Goal: Navigation & Orientation: Find specific page/section

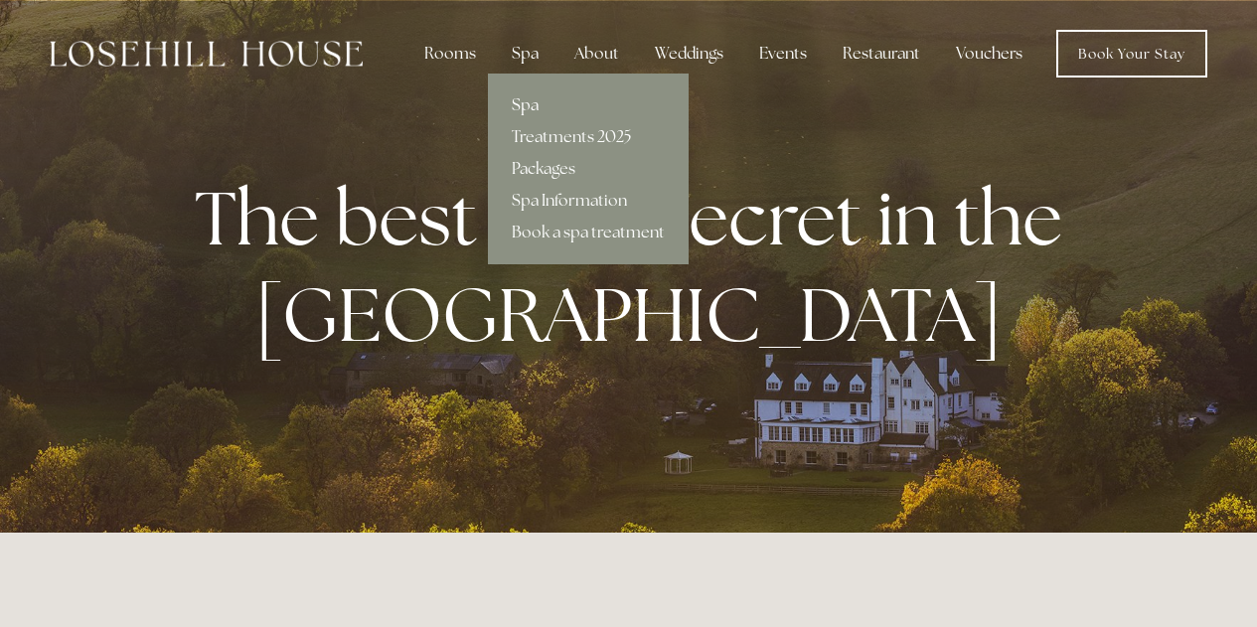
click at [520, 104] on link "Spa" at bounding box center [588, 105] width 201 height 32
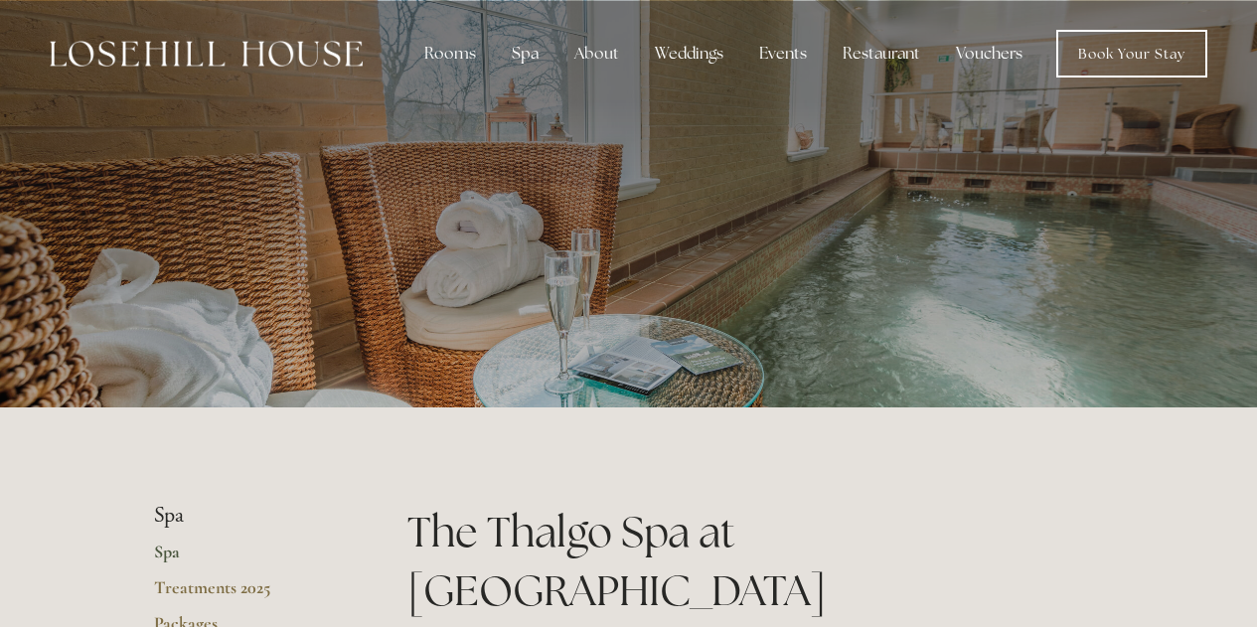
click at [462, 113] on div at bounding box center [629, 208] width 950 height 417
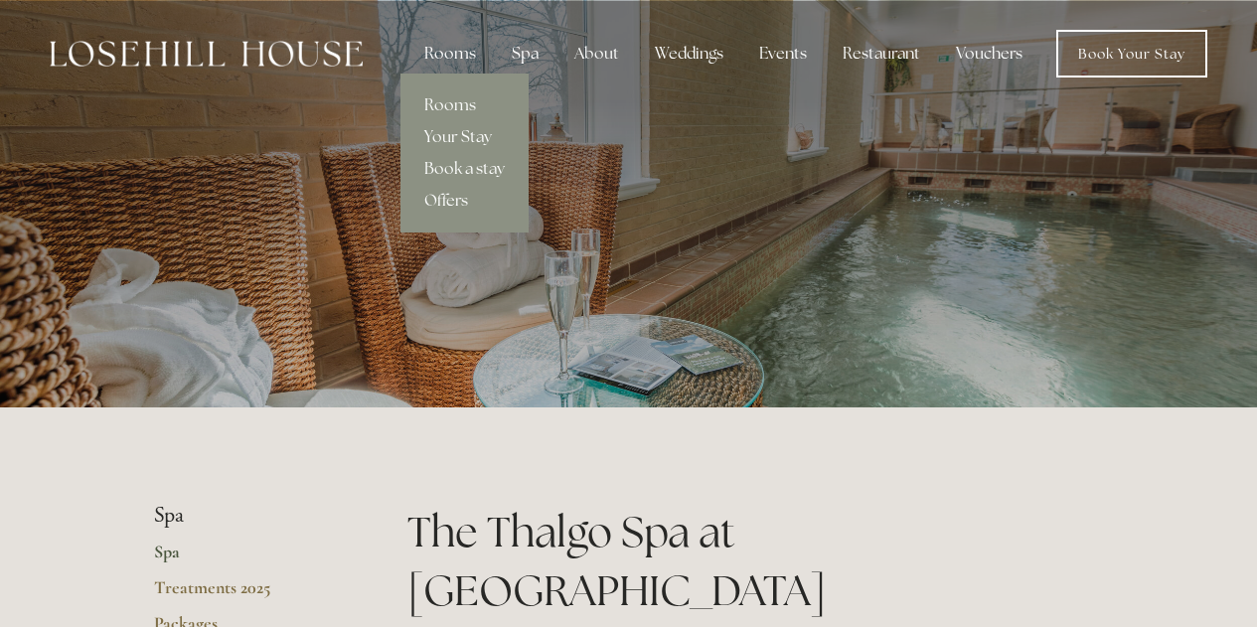
click at [444, 56] on div "Rooms" at bounding box center [449, 54] width 83 height 40
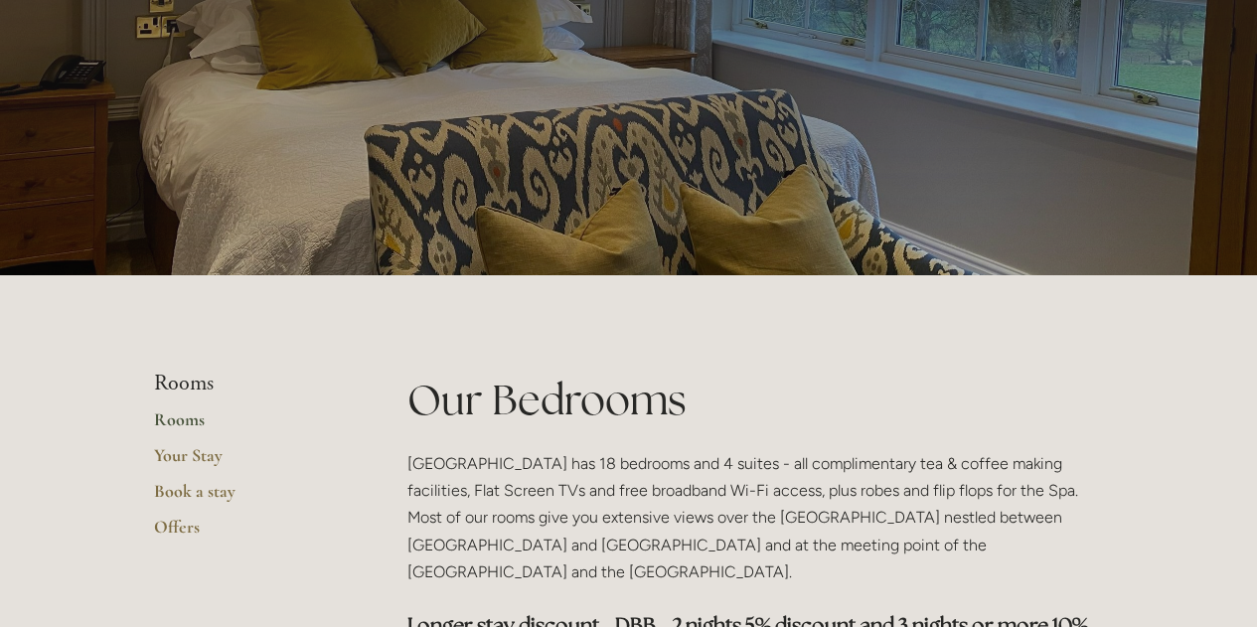
scroll to position [135, 0]
